Goal: Task Accomplishment & Management: Use online tool/utility

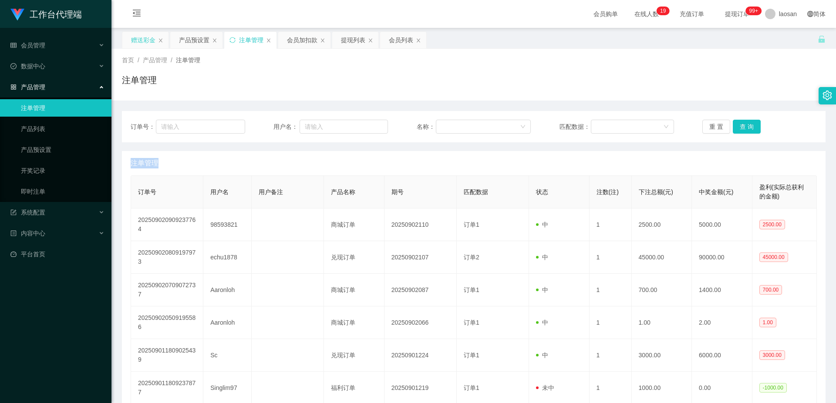
click at [135, 38] on div "赠送彩金" at bounding box center [143, 40] width 24 height 17
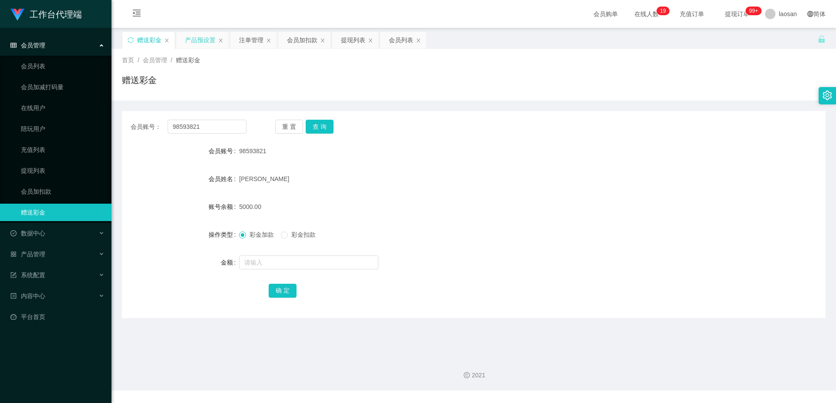
click at [206, 42] on div "产品预设置" at bounding box center [200, 40] width 30 height 17
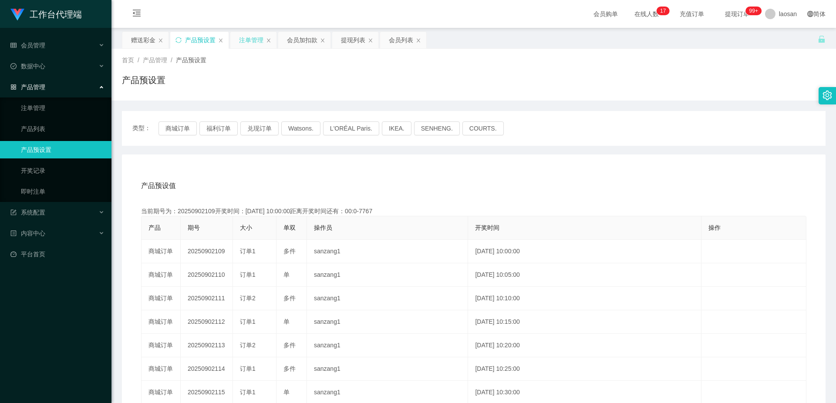
click at [243, 39] on div "注单管理" at bounding box center [251, 40] width 24 height 17
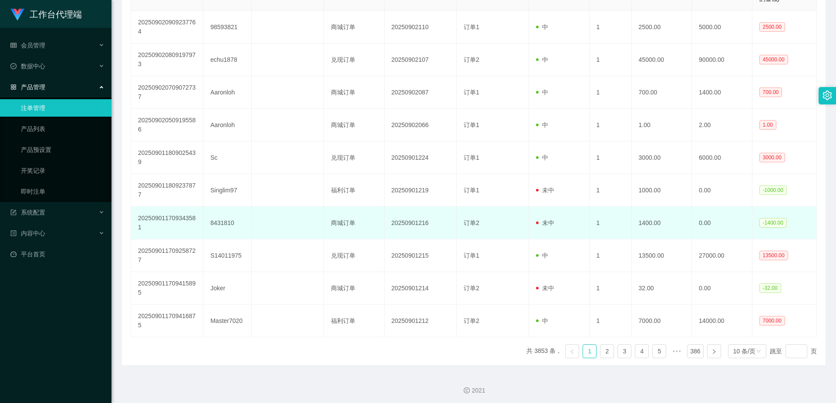
scroll to position [200, 0]
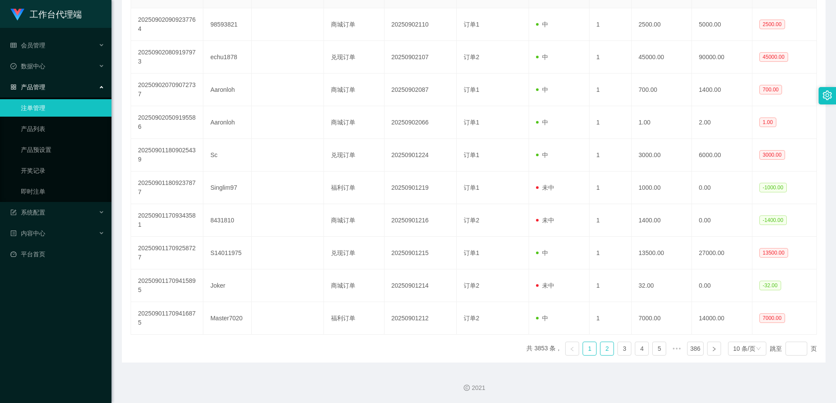
click at [601, 350] on link "2" at bounding box center [607, 348] width 13 height 13
click at [618, 352] on link "3" at bounding box center [624, 348] width 13 height 13
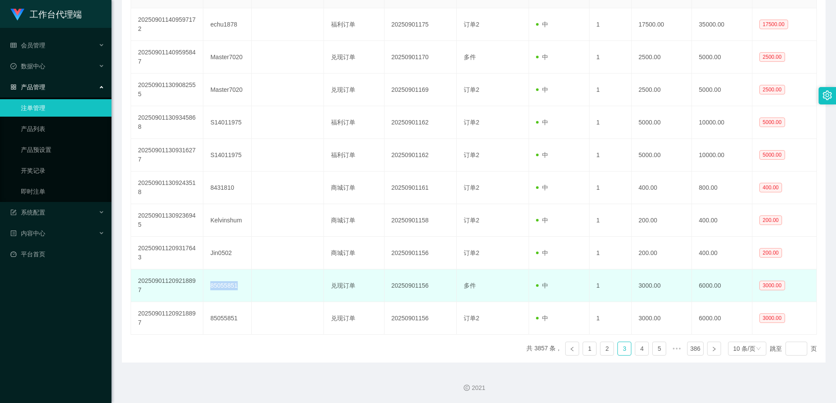
drag, startPoint x: 209, startPoint y: 287, endPoint x: 241, endPoint y: 287, distance: 31.8
click at [241, 287] on td "85055851" at bounding box center [227, 286] width 48 height 33
copy td "85055851"
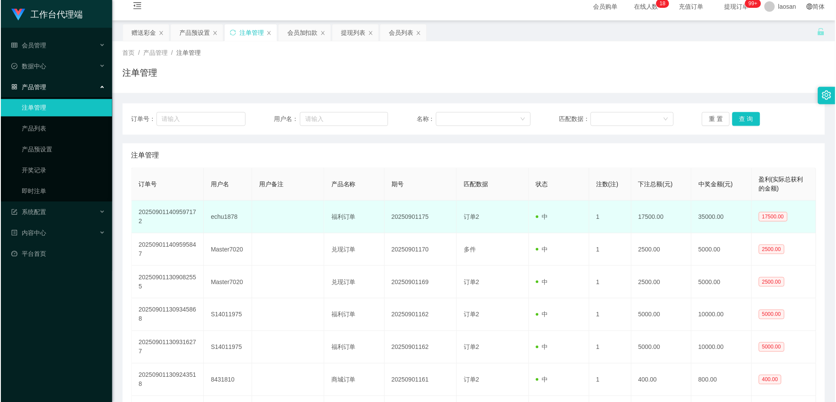
scroll to position [0, 0]
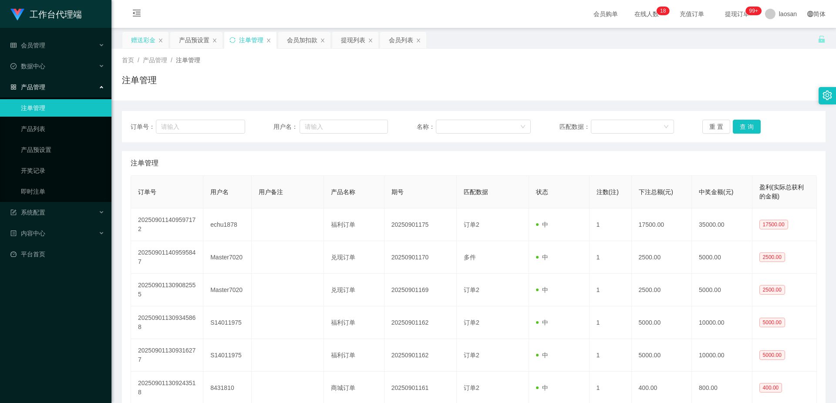
click at [144, 40] on div "赠送彩金" at bounding box center [143, 40] width 24 height 17
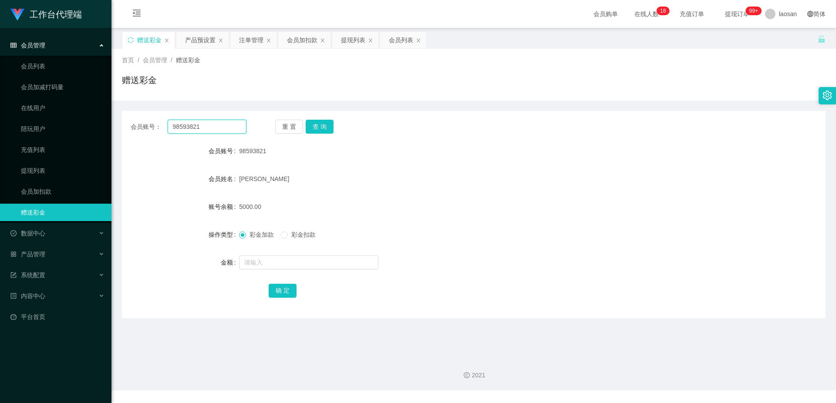
drag, startPoint x: 233, startPoint y: 123, endPoint x: 144, endPoint y: 132, distance: 88.8
click at [144, 132] on div "会员账号： 98593821" at bounding box center [189, 127] width 116 height 14
paste input "8505585"
type input "85055851"
click at [326, 122] on button "查 询" at bounding box center [320, 127] width 28 height 14
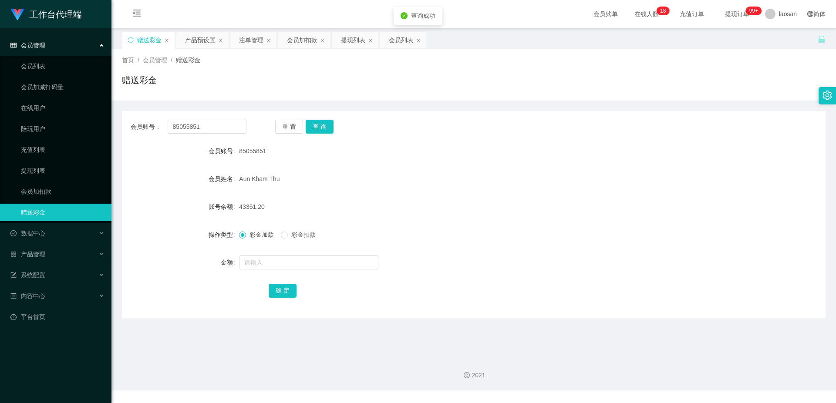
click at [402, 167] on form "会员账号 85055851 会员姓名 [PERSON_NAME] 账号余额 43351.20 操作类型 彩金加款 彩金扣款 金额 确 定" at bounding box center [474, 220] width 704 height 157
drag, startPoint x: 237, startPoint y: 151, endPoint x: 269, endPoint y: 155, distance: 32.1
click at [269, 155] on div "会员账号 85055851" at bounding box center [474, 150] width 704 height 17
copy div "会员账号 85055851"
click at [309, 159] on div "85055851" at bounding box center [444, 150] width 411 height 17
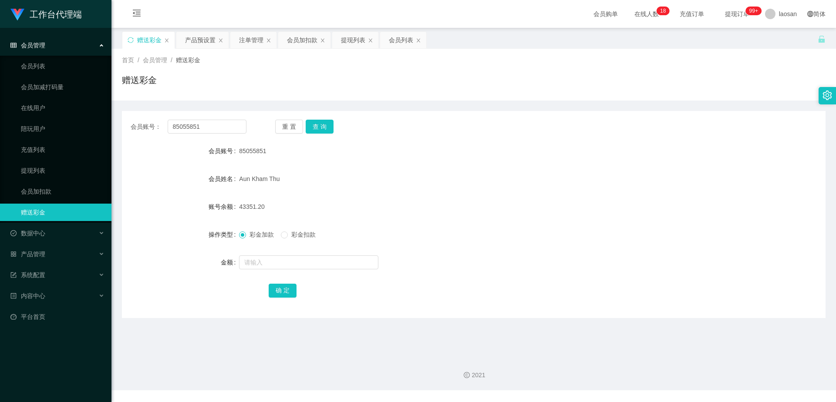
drag, startPoint x: 239, startPoint y: 175, endPoint x: 278, endPoint y: 183, distance: 39.9
click at [278, 183] on div "Aun Kham Thu" at bounding box center [444, 178] width 411 height 17
copy span "Aun Kham Thu"
drag, startPoint x: 238, startPoint y: 207, endPoint x: 269, endPoint y: 211, distance: 30.7
click at [269, 211] on div "43351.20" at bounding box center [444, 206] width 411 height 17
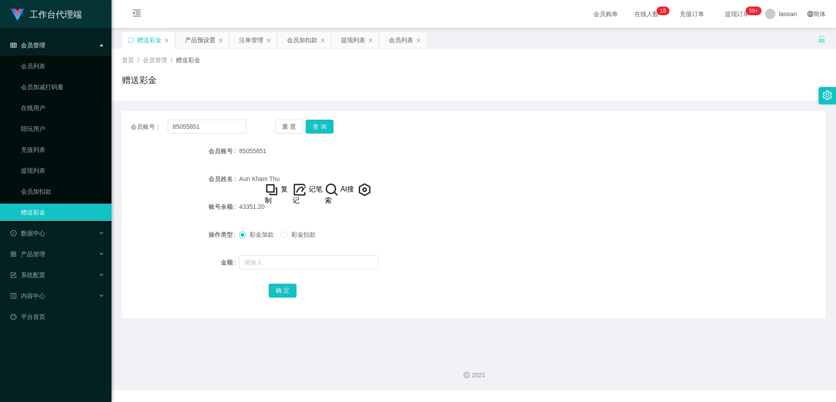
copy span "43351.20"
